Goal: Book appointment/travel/reservation

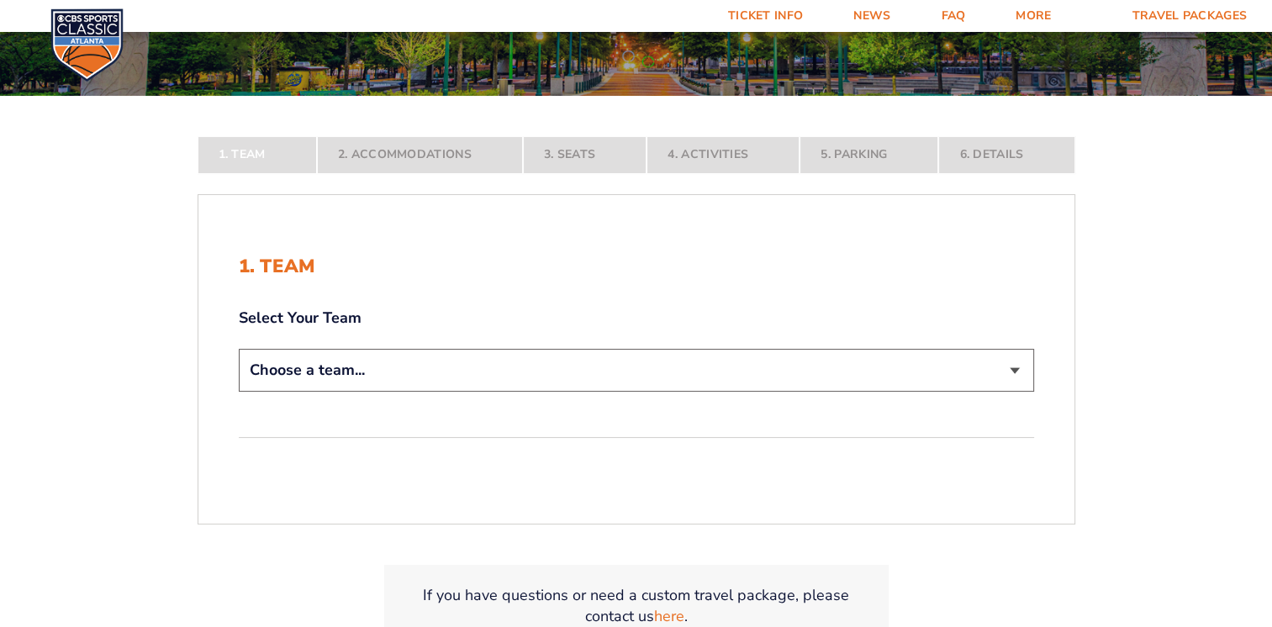
scroll to position [252, 0]
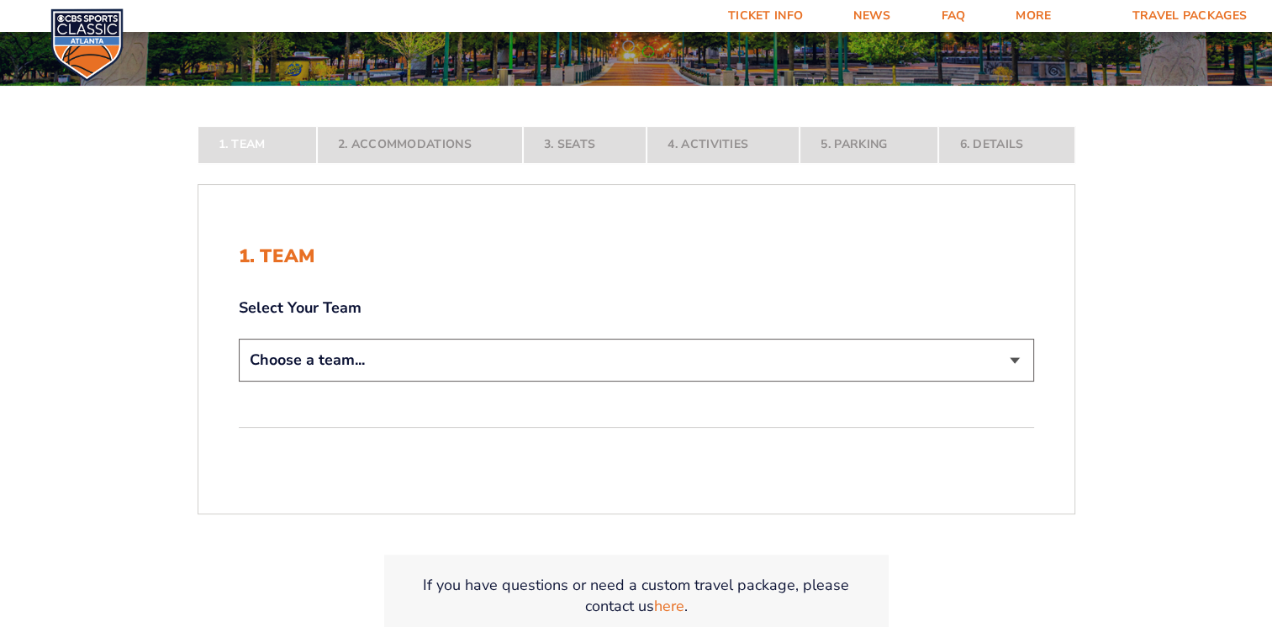
click at [562, 360] on select "Choose a team... [US_STATE] Wildcats [US_STATE] State Buckeyes [US_STATE] Tar H…" at bounding box center [637, 360] width 796 height 43
select select "20108"
click at [239, 382] on select "Choose a team... [US_STATE] Wildcats [US_STATE] State Buckeyes [US_STATE] Tar H…" at bounding box center [637, 360] width 796 height 43
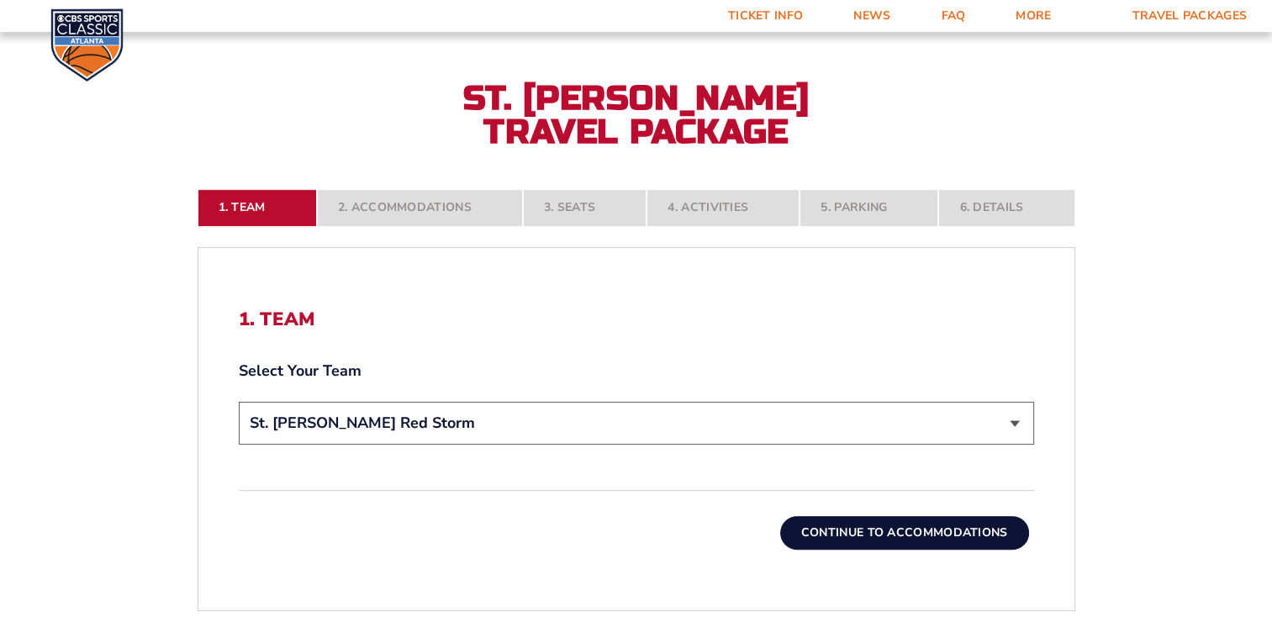
scroll to position [336, 0]
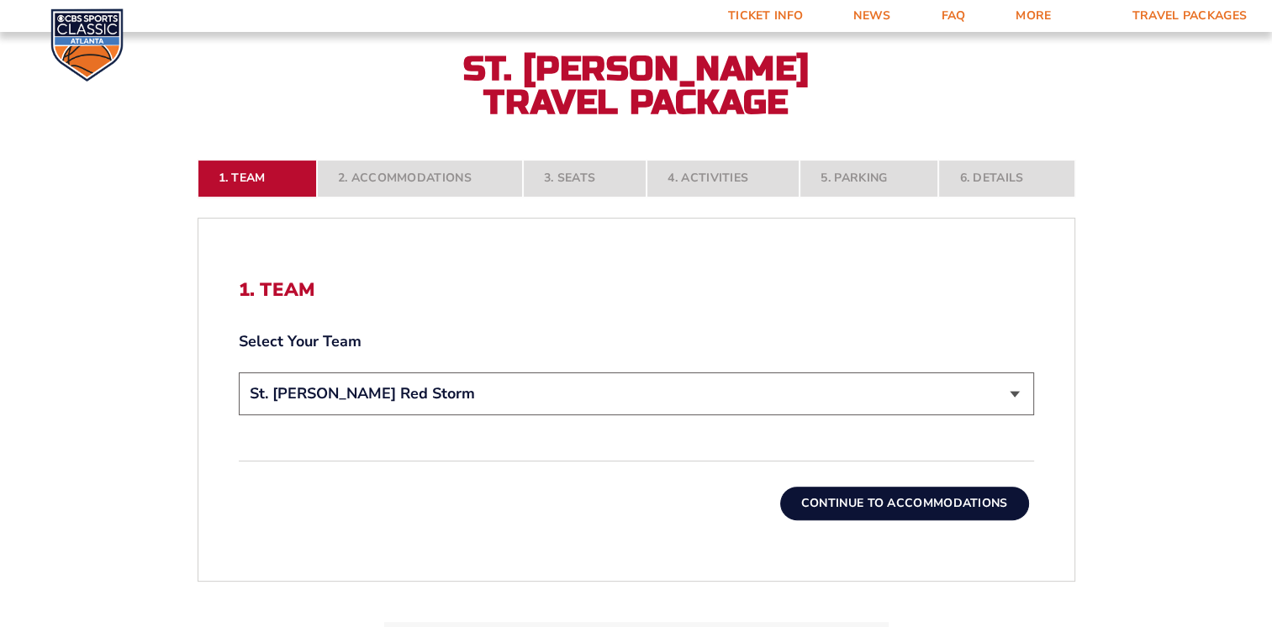
click at [896, 508] on button "Continue To Accommodations" at bounding box center [904, 504] width 249 height 34
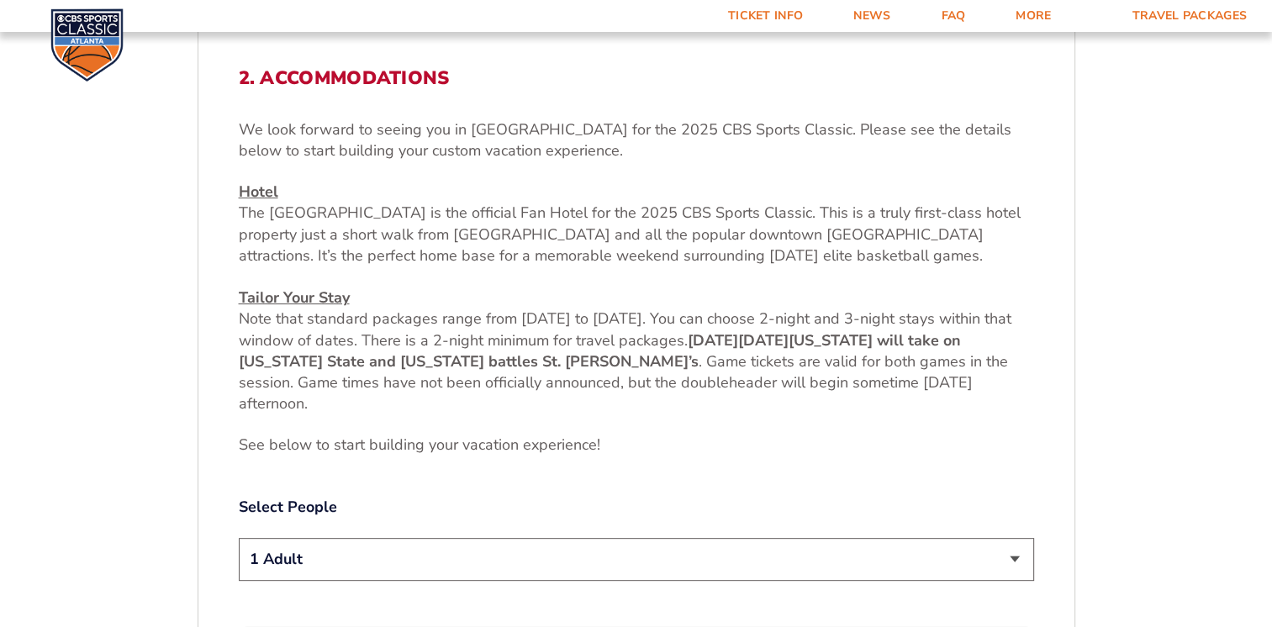
scroll to position [632, 0]
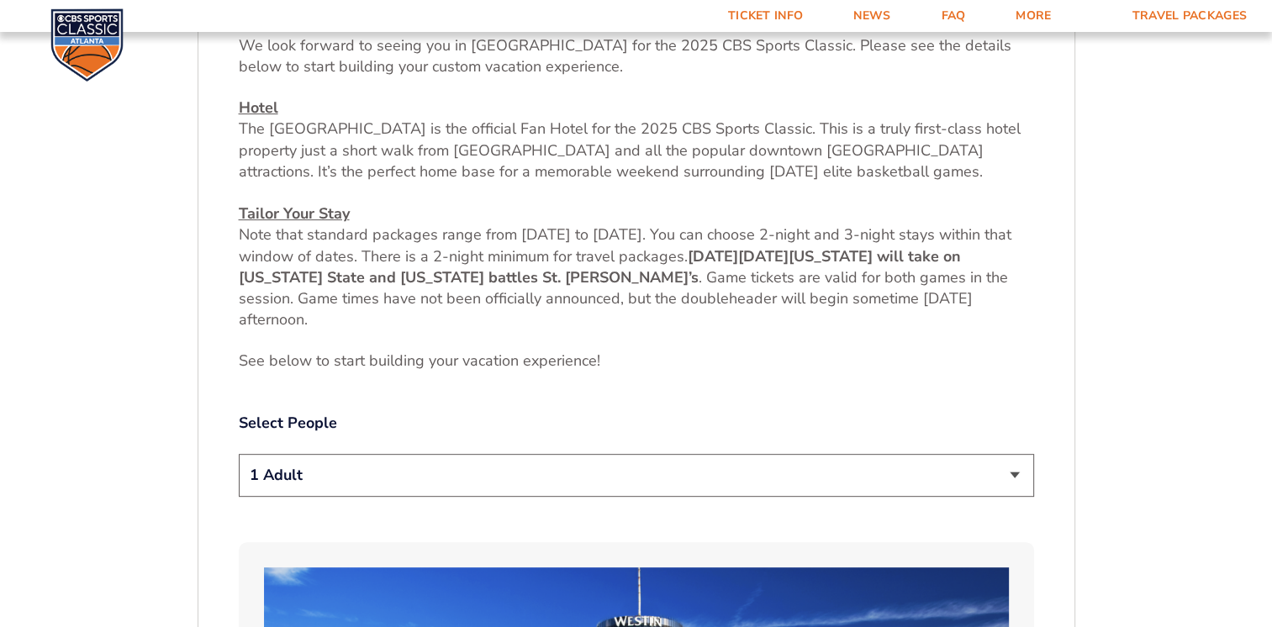
click at [669, 477] on select "1 Adult 2 Adults 3 Adults 4 Adults 2 Adults + 1 Child 2 Adults + 2 Children 2 A…" at bounding box center [637, 475] width 796 height 43
select select "2 Adults"
click at [239, 454] on select "1 Adult 2 Adults 3 Adults 4 Adults 2 Adults + 1 Child 2 Adults + 2 Children 2 A…" at bounding box center [637, 475] width 796 height 43
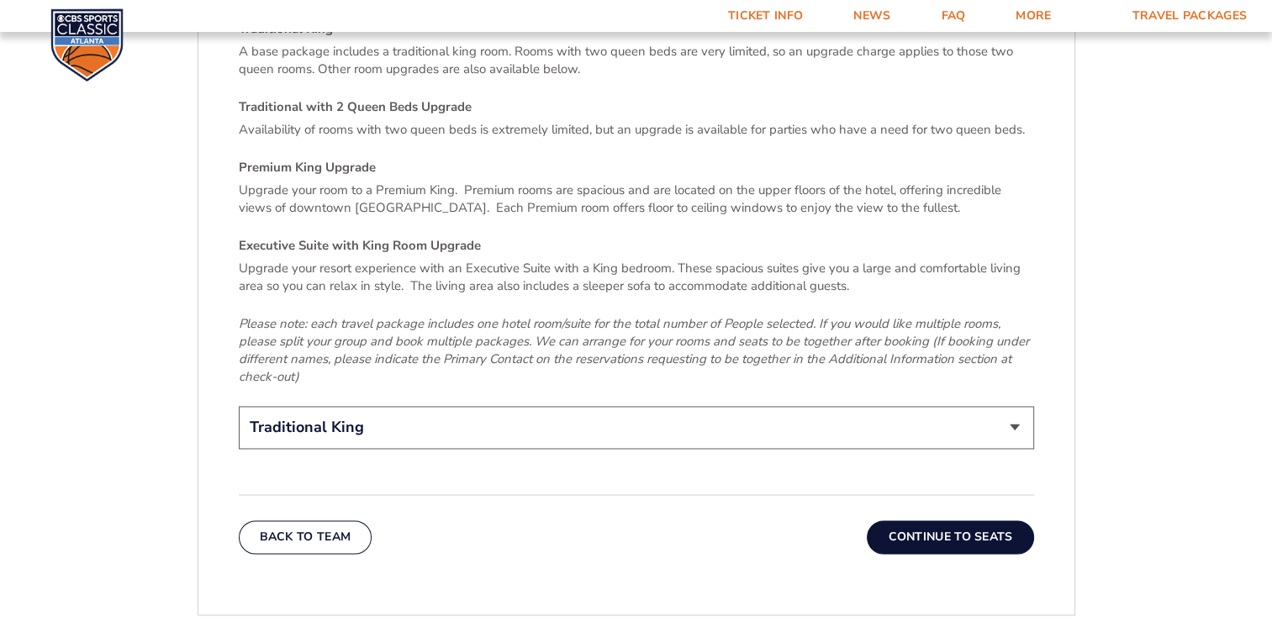
scroll to position [2567, 0]
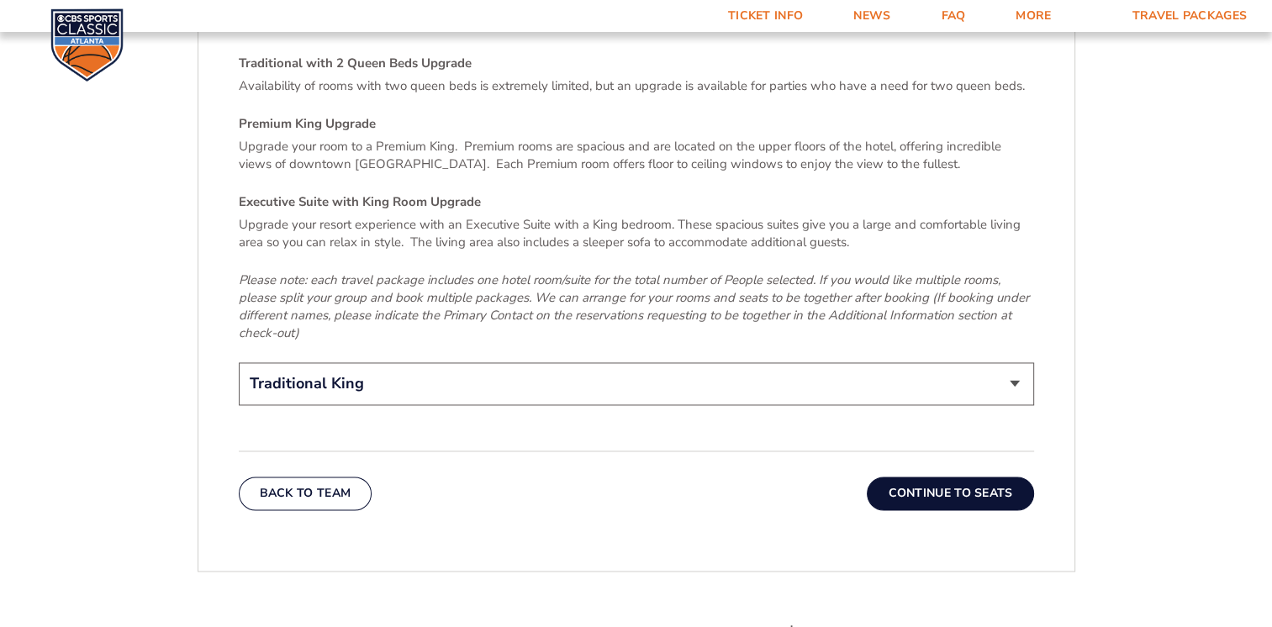
click at [682, 368] on select "Traditional King Traditional with 2 Queen Beds Upgrade (+$45 per night) Premium…" at bounding box center [637, 383] width 796 height 43
select select "Traditional with 2 Queen Beds Upgrade"
click at [239, 362] on select "Traditional King Traditional with 2 Queen Beds Upgrade (+$45 per night) Premium…" at bounding box center [637, 383] width 796 height 43
click at [935, 477] on button "Continue To Seats" at bounding box center [950, 494] width 167 height 34
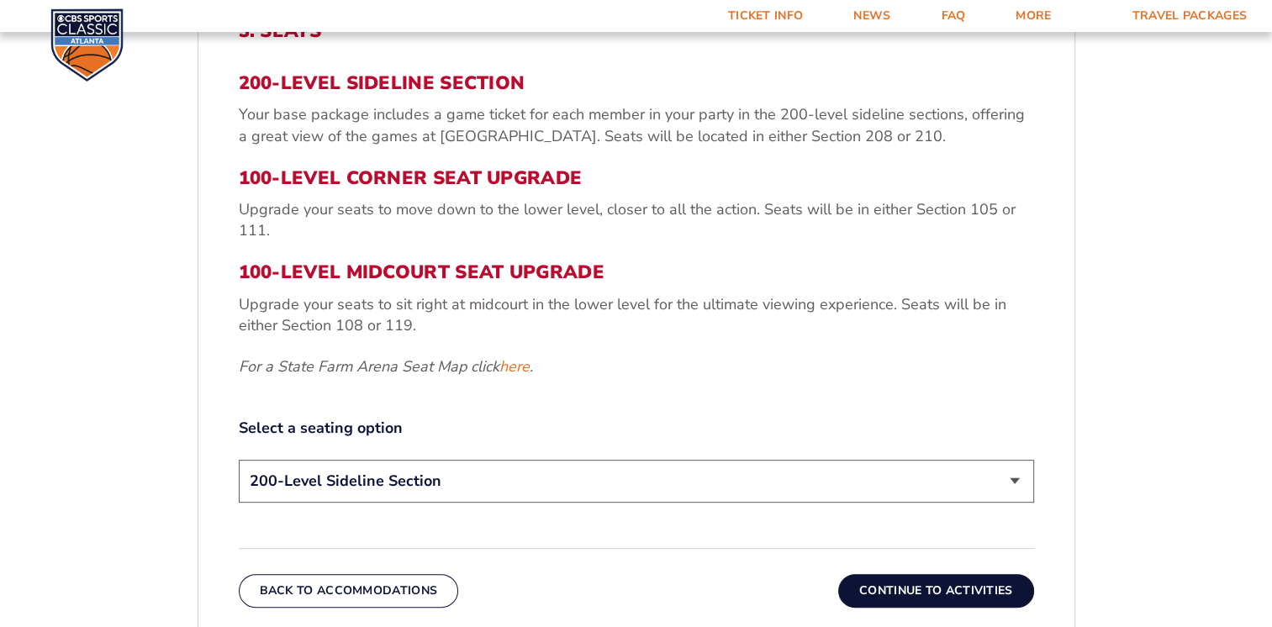
scroll to position [632, 0]
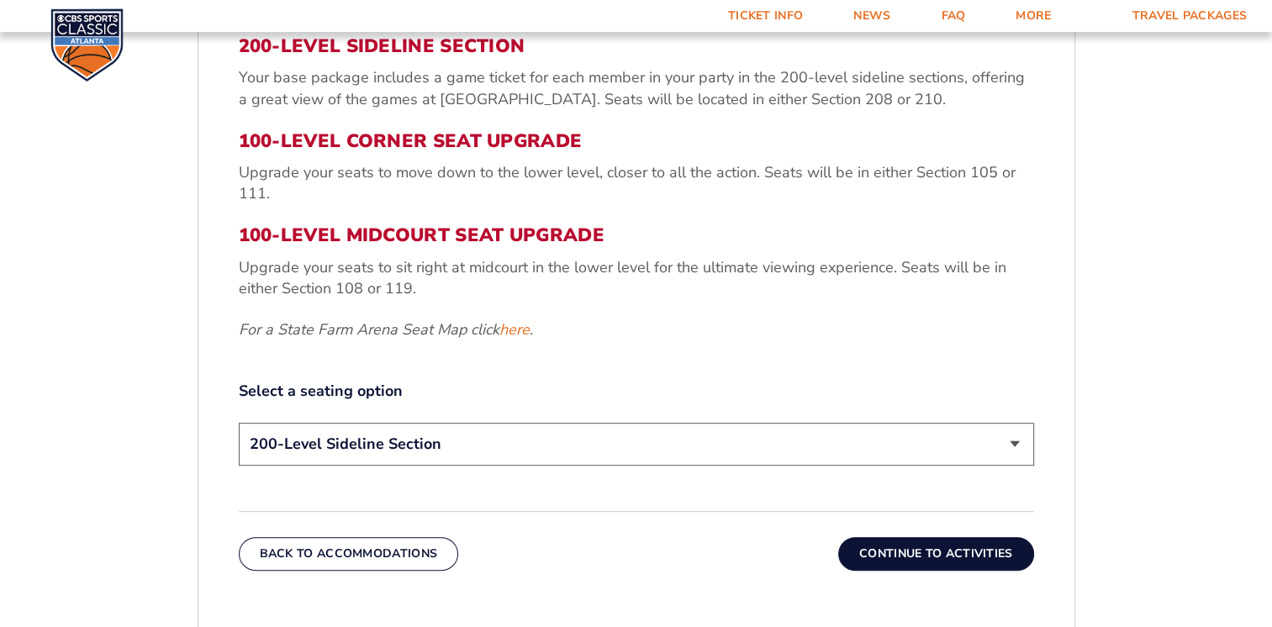
click at [658, 454] on select "200-Level Sideline Section 100-Level Corner Seat Upgrade (+$120 per person) 100…" at bounding box center [637, 444] width 796 height 43
click at [239, 423] on select "200-Level Sideline Section 100-Level Corner Seat Upgrade (+$120 per person) 100…" at bounding box center [637, 444] width 796 height 43
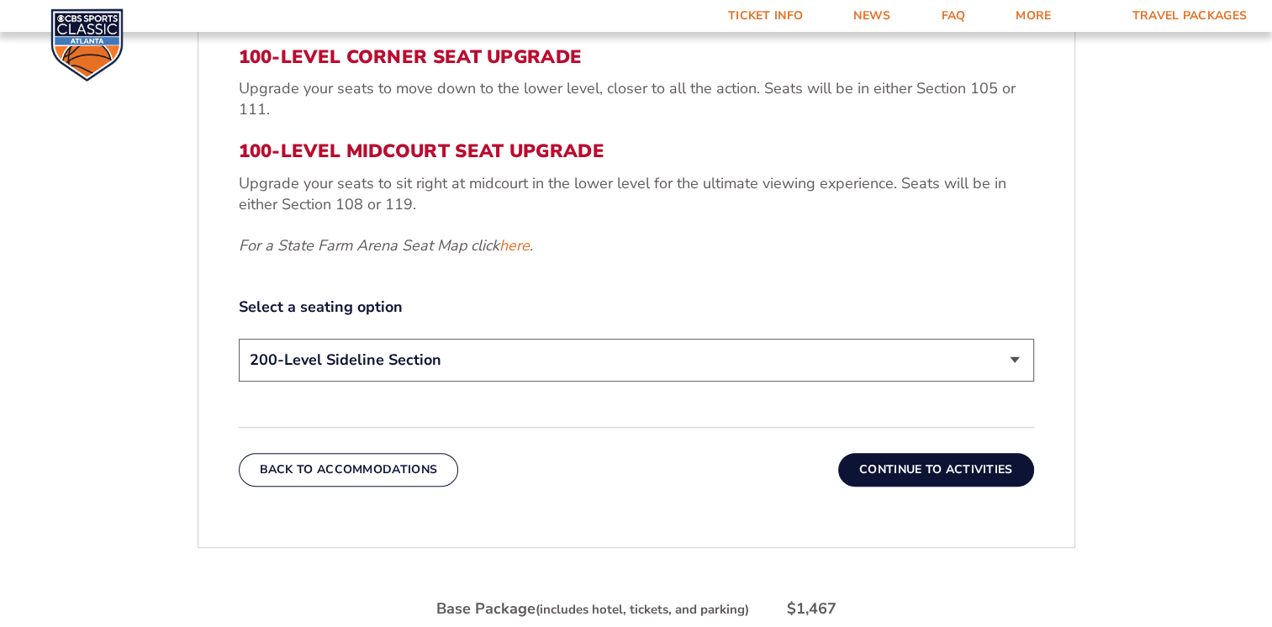
click at [956, 458] on button "Continue To Activities" at bounding box center [936, 470] width 196 height 34
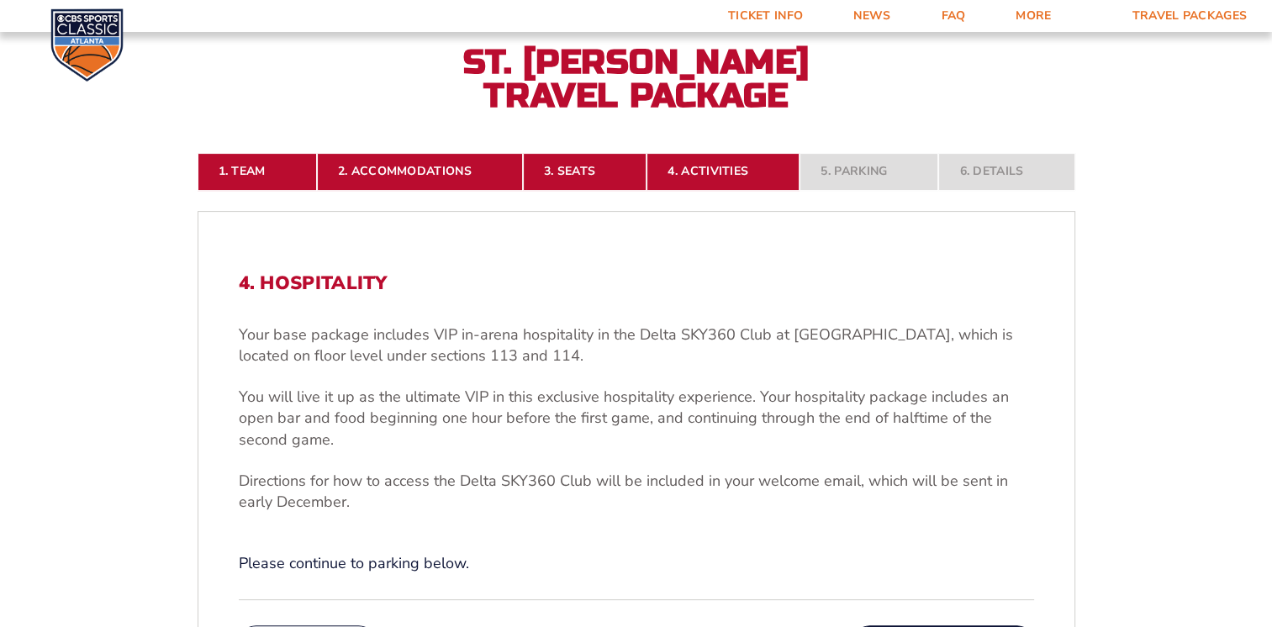
scroll to position [548, 0]
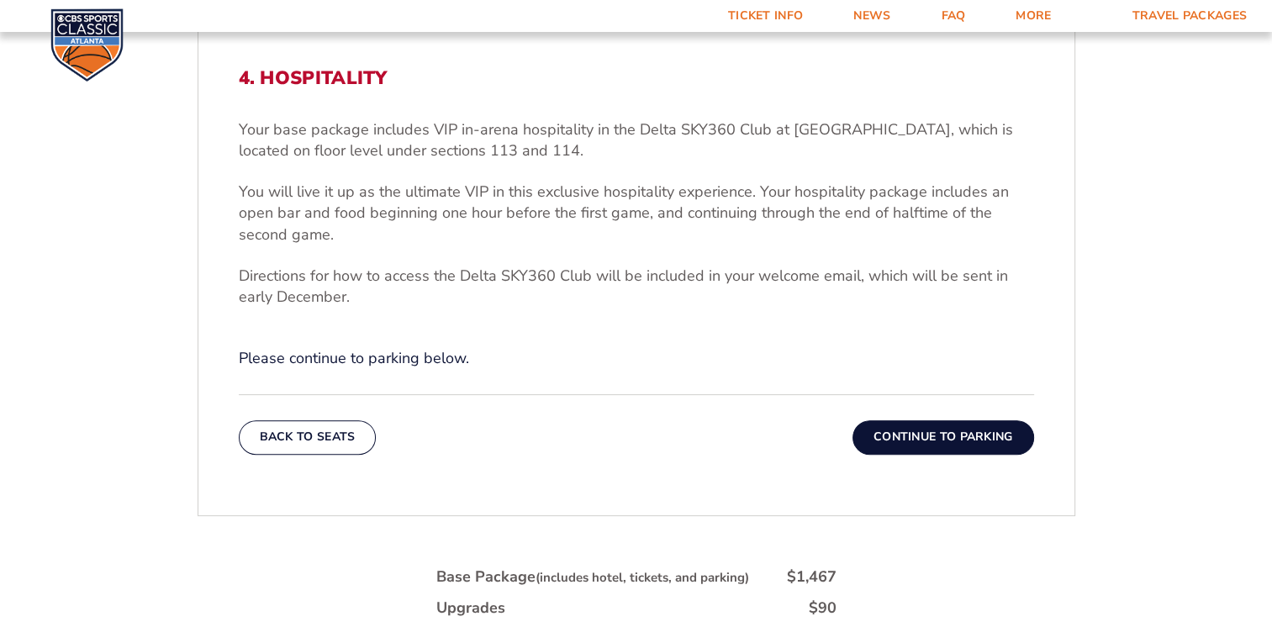
click at [923, 440] on button "Continue To Parking" at bounding box center [944, 438] width 182 height 34
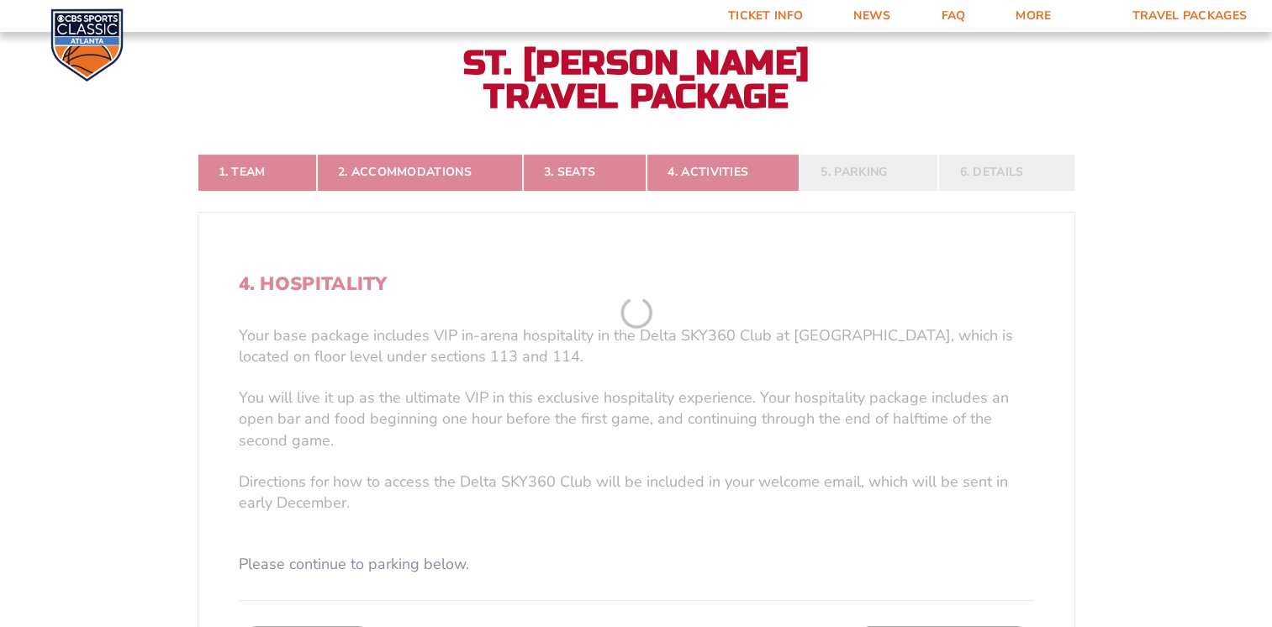
scroll to position [296, 0]
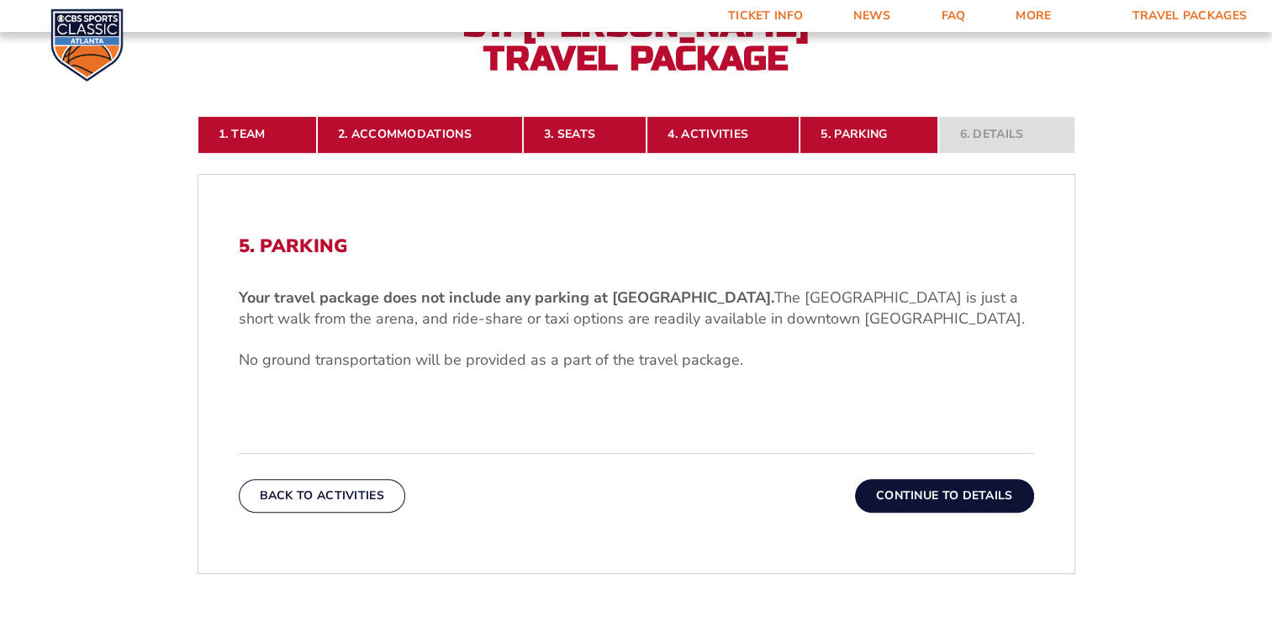
click at [928, 496] on button "Continue To Details" at bounding box center [944, 496] width 179 height 34
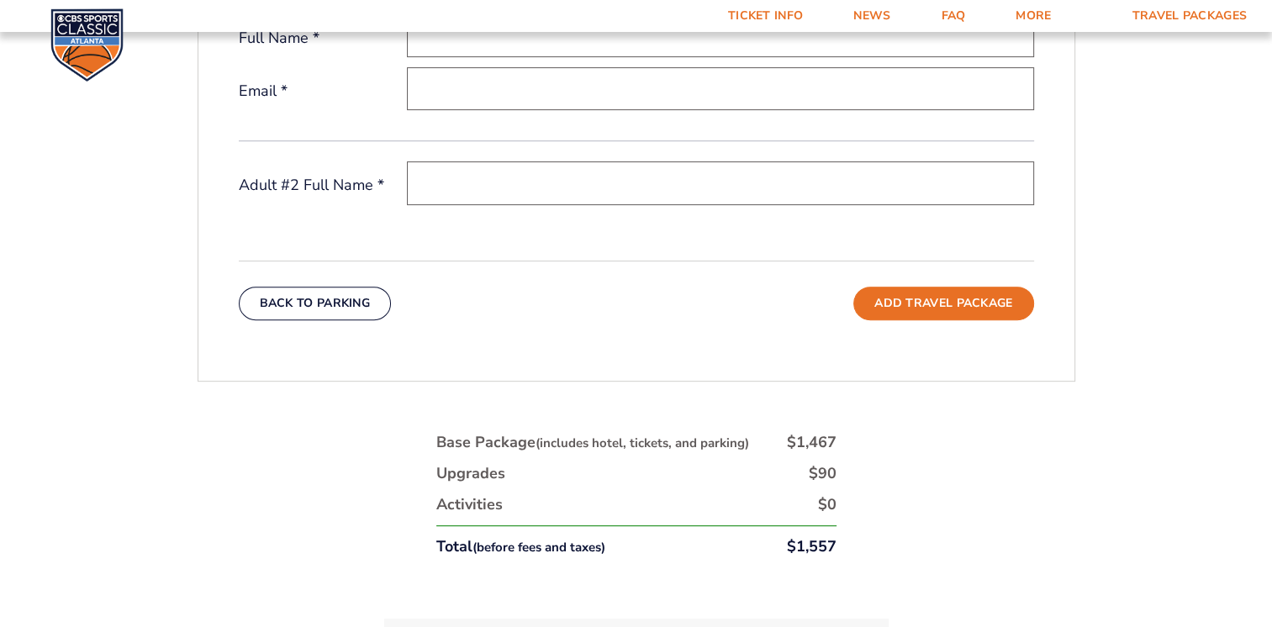
scroll to position [801, 0]
